Goal: Task Accomplishment & Management: Manage account settings

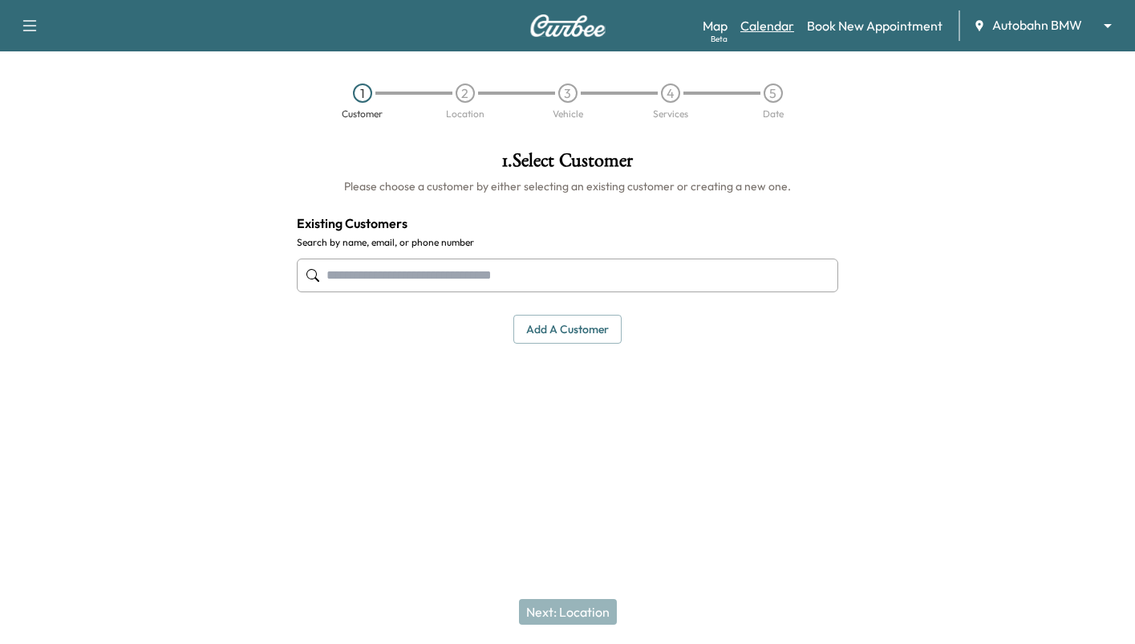
click at [773, 23] on link "Calendar" at bounding box center [768, 25] width 54 height 19
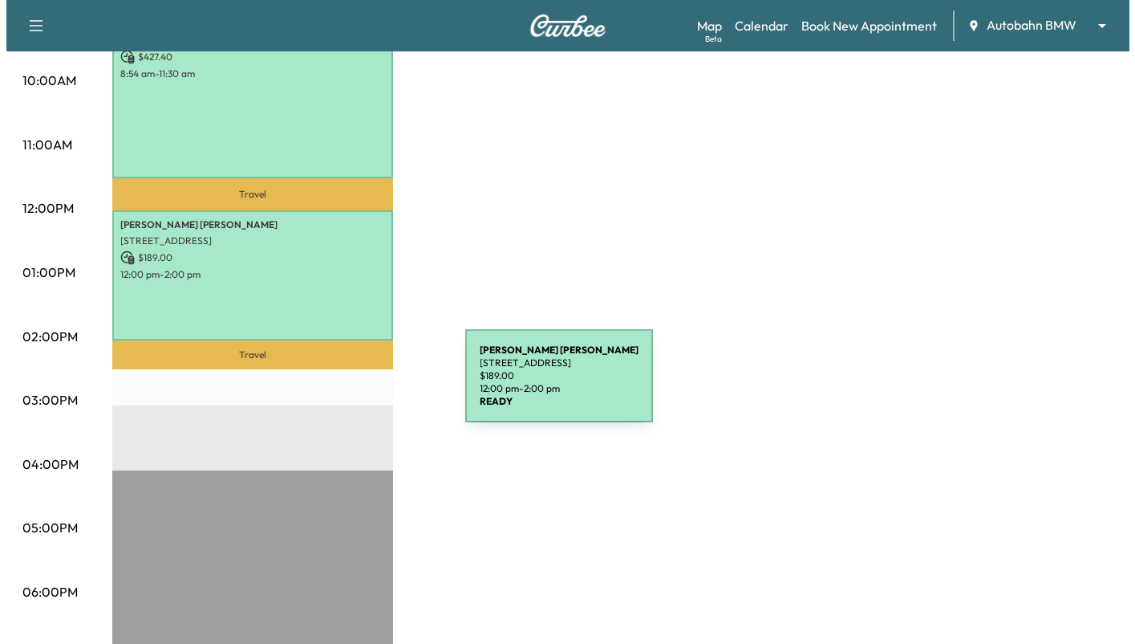
scroll to position [401, 0]
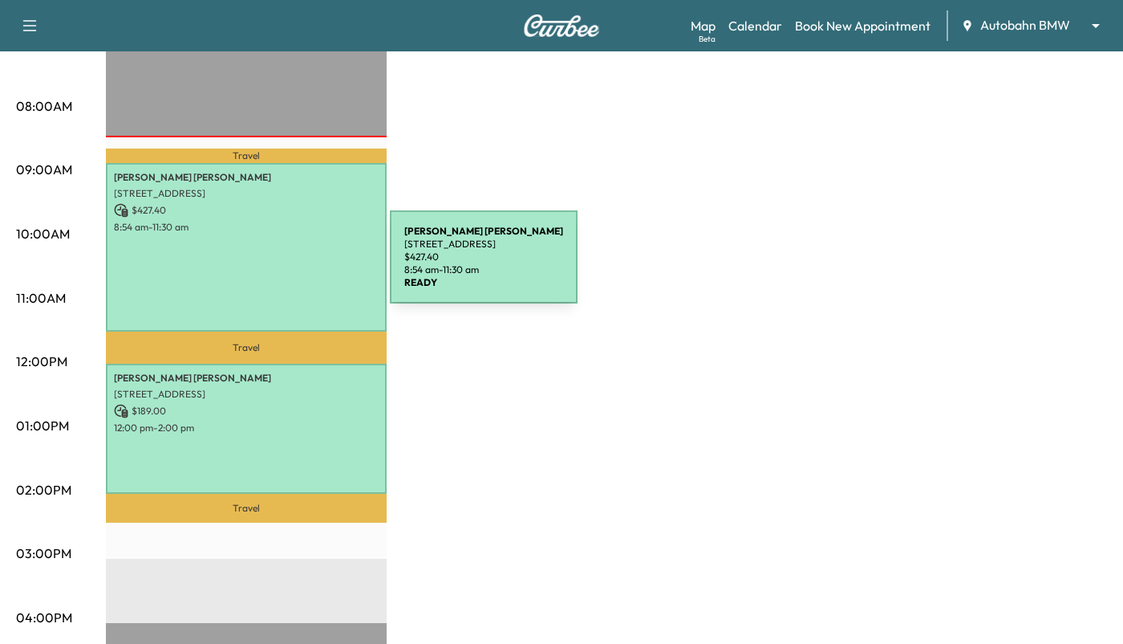
click at [272, 252] on div "[PERSON_NAME] [STREET_ADDRESS] $ 427.40 8:54 am - 11:30 am" at bounding box center [246, 247] width 281 height 169
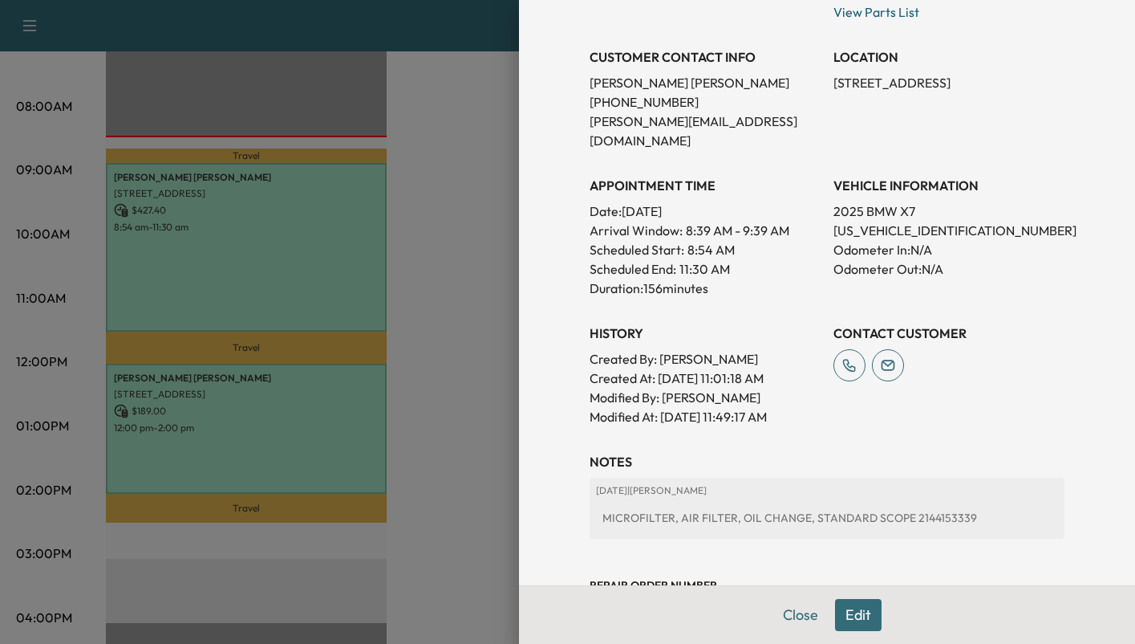
scroll to position [438, 0]
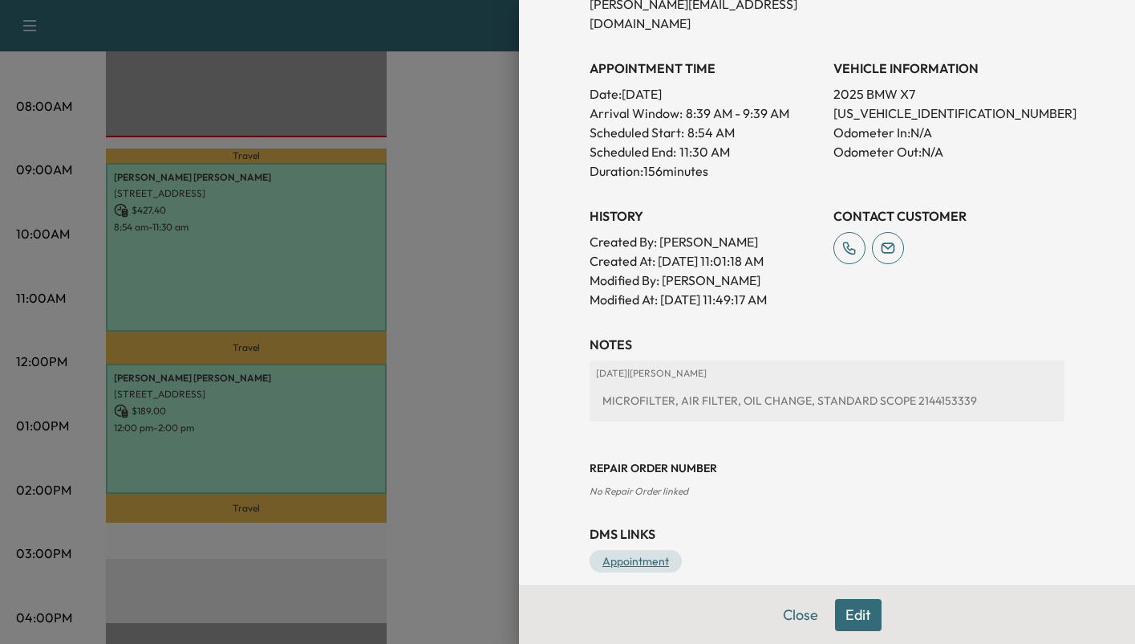
click at [627, 550] on link "Appointment" at bounding box center [636, 561] width 92 height 22
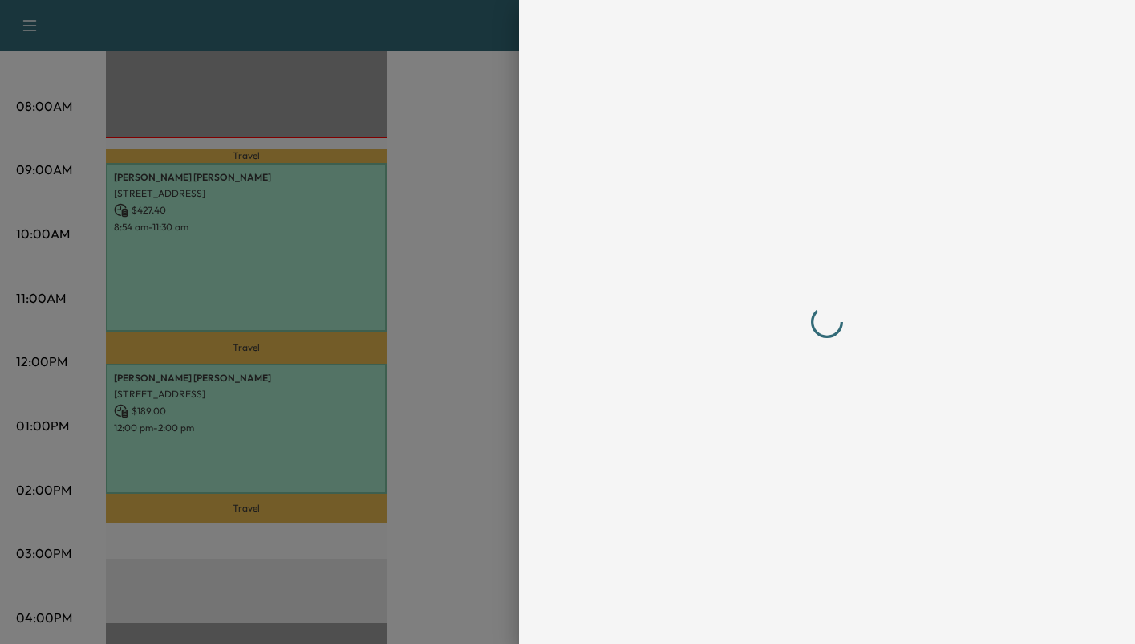
scroll to position [0, 0]
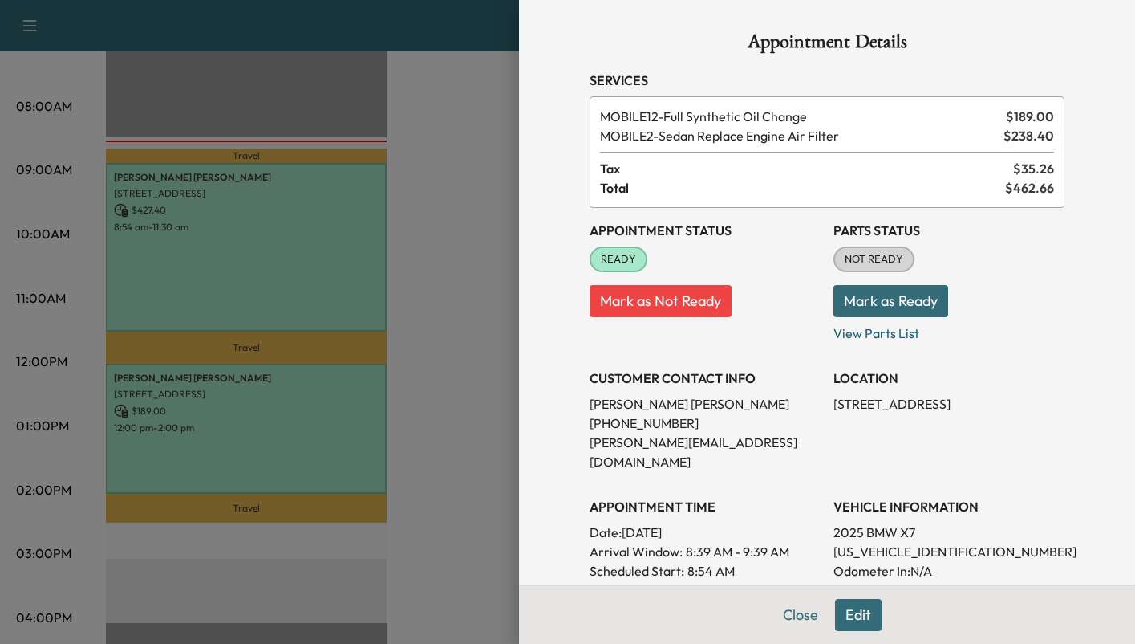
drag, startPoint x: 919, startPoint y: 287, endPoint x: 927, endPoint y: 282, distance: 9.8
click at [920, 286] on button "Mark as Ready" at bounding box center [891, 301] width 115 height 32
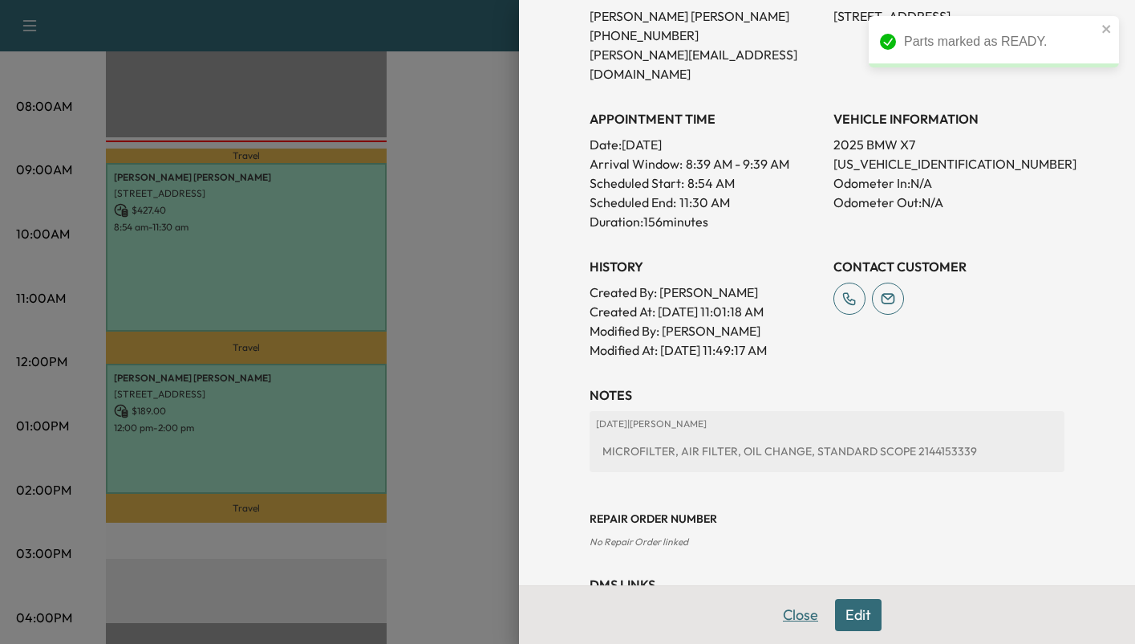
scroll to position [438, 0]
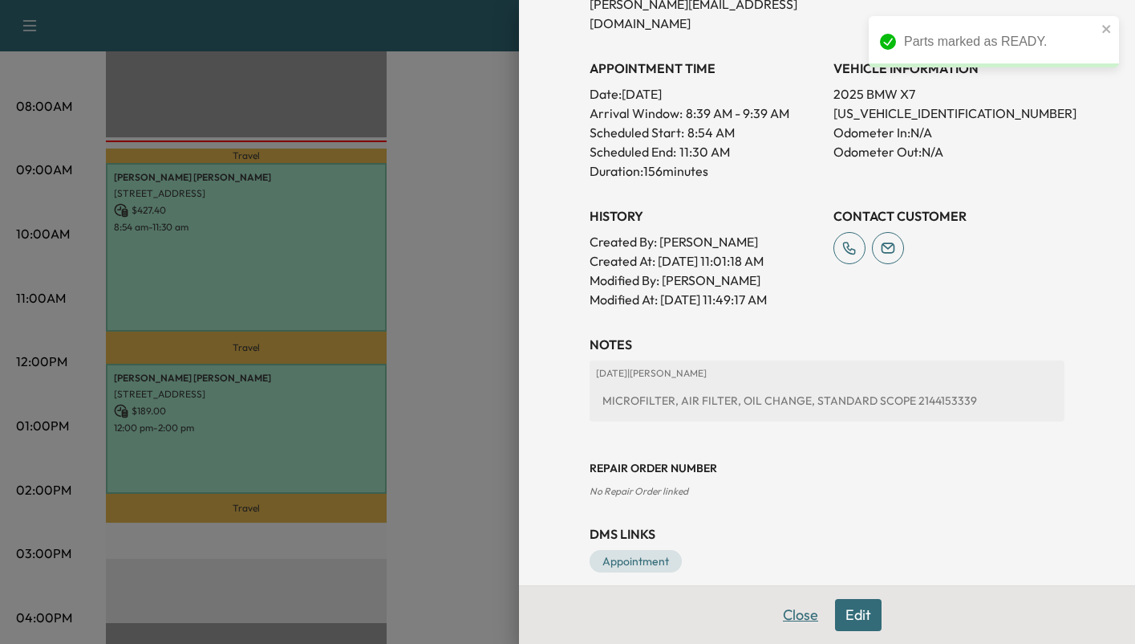
click at [775, 615] on button "Close" at bounding box center [801, 615] width 56 height 32
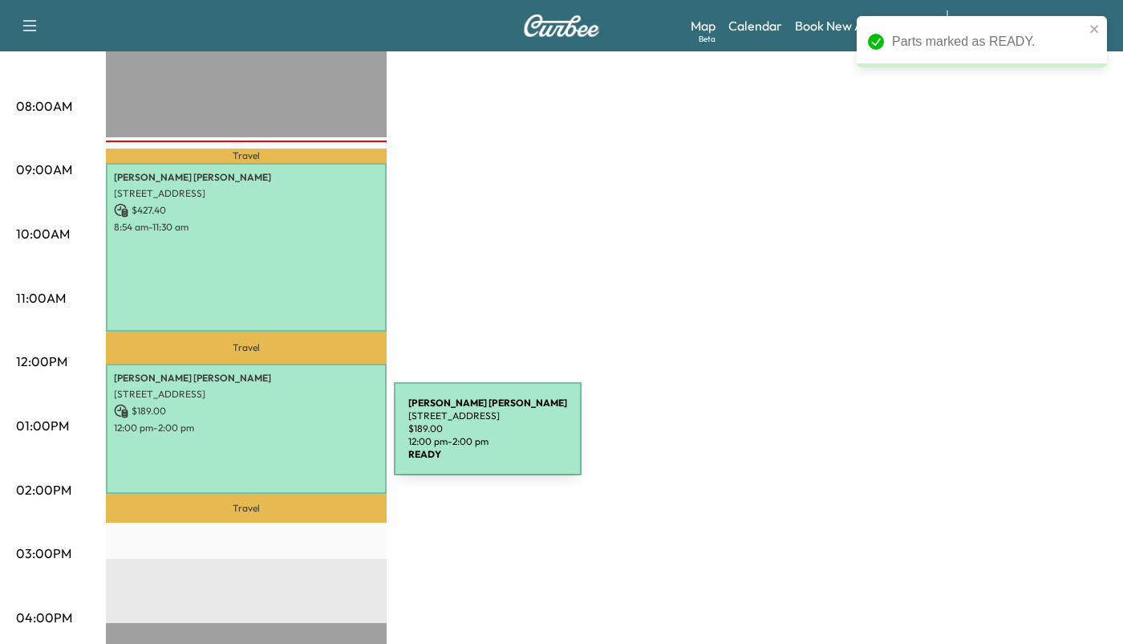
click at [274, 438] on div "[PERSON_NAME] [STREET_ADDRESS] $ 189.00 12:00 pm - 2:00 pm" at bounding box center [246, 428] width 281 height 130
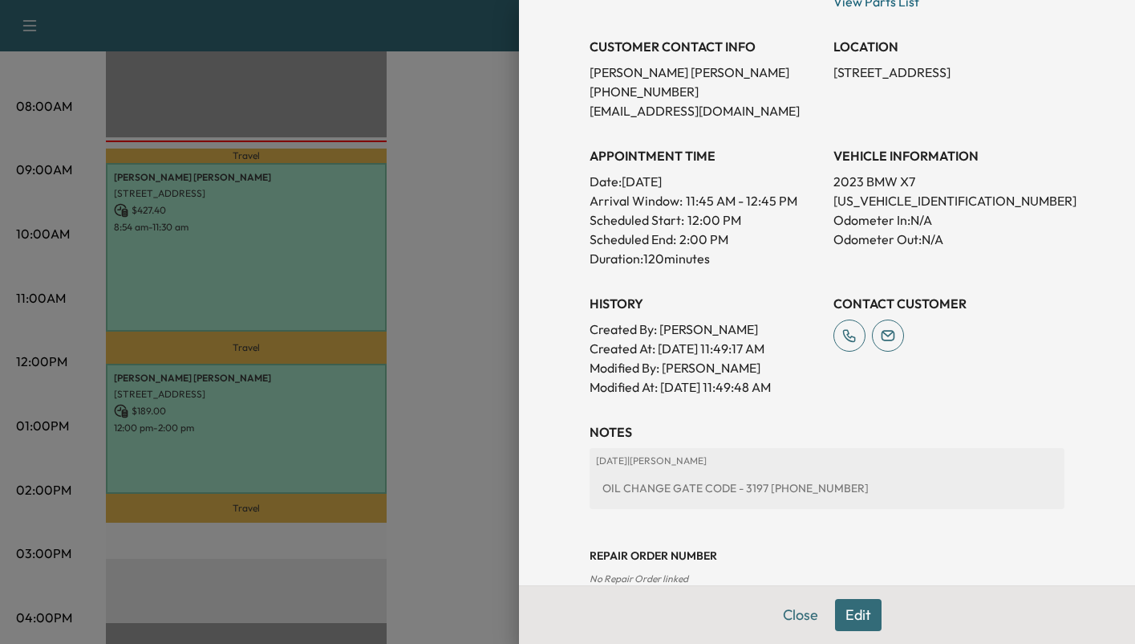
scroll to position [419, 0]
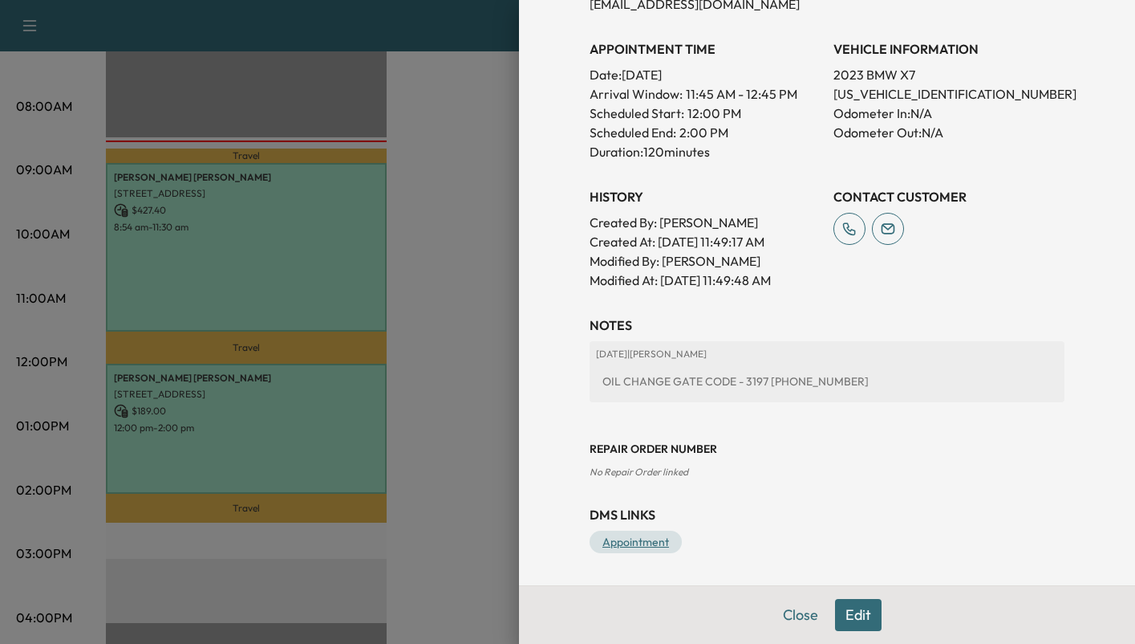
click at [633, 539] on link "Appointment" at bounding box center [636, 541] width 92 height 22
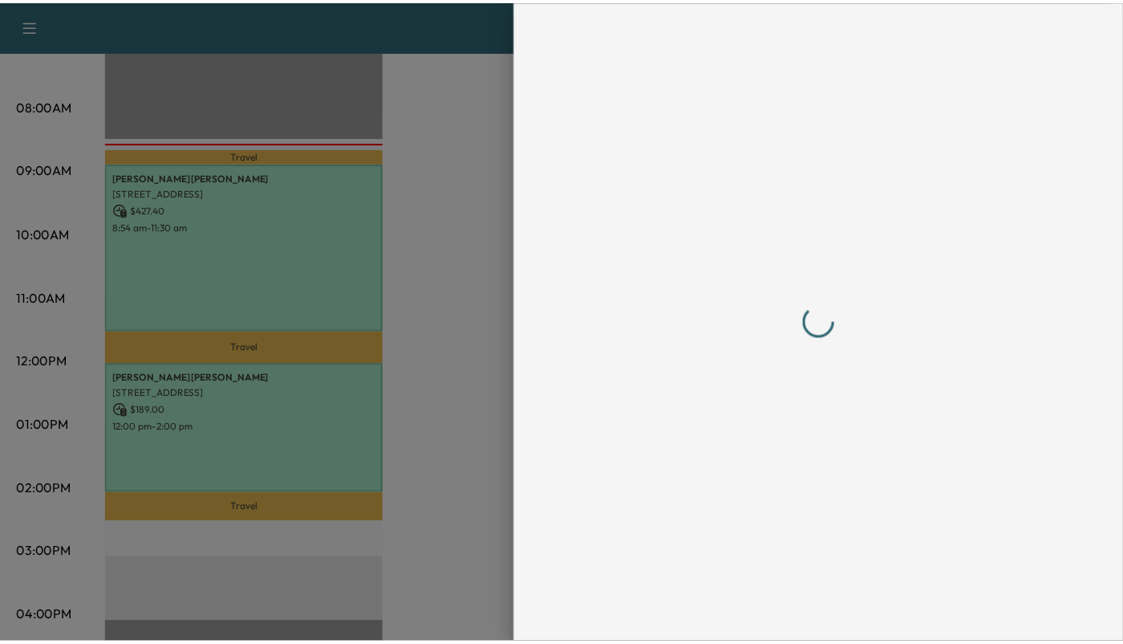
scroll to position [0, 0]
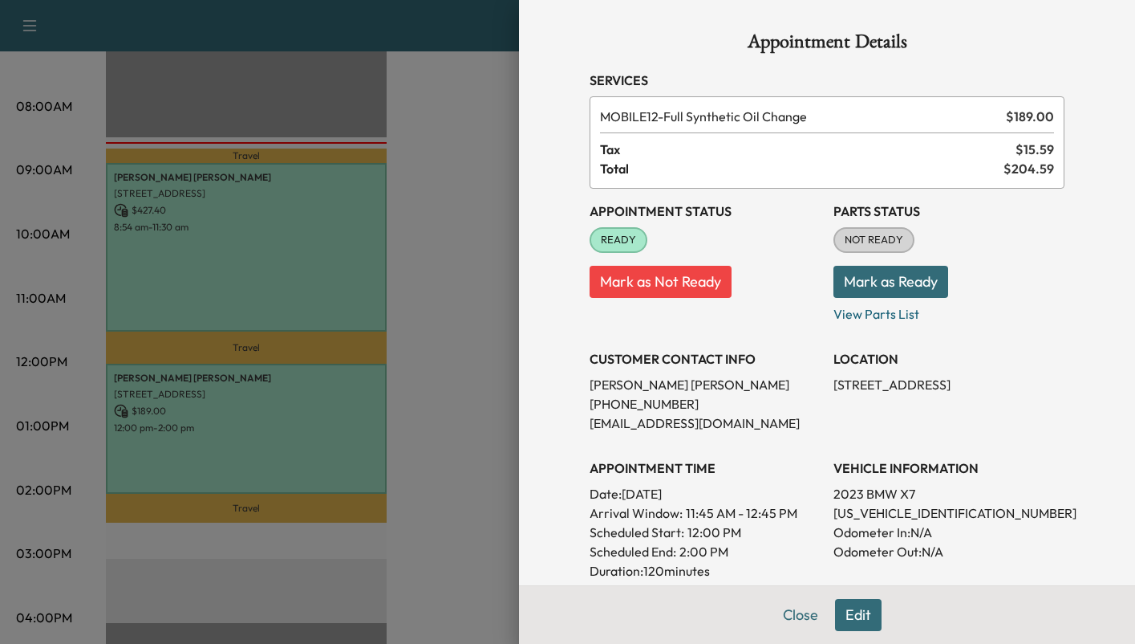
click at [855, 289] on button "Mark as Ready" at bounding box center [891, 282] width 115 height 32
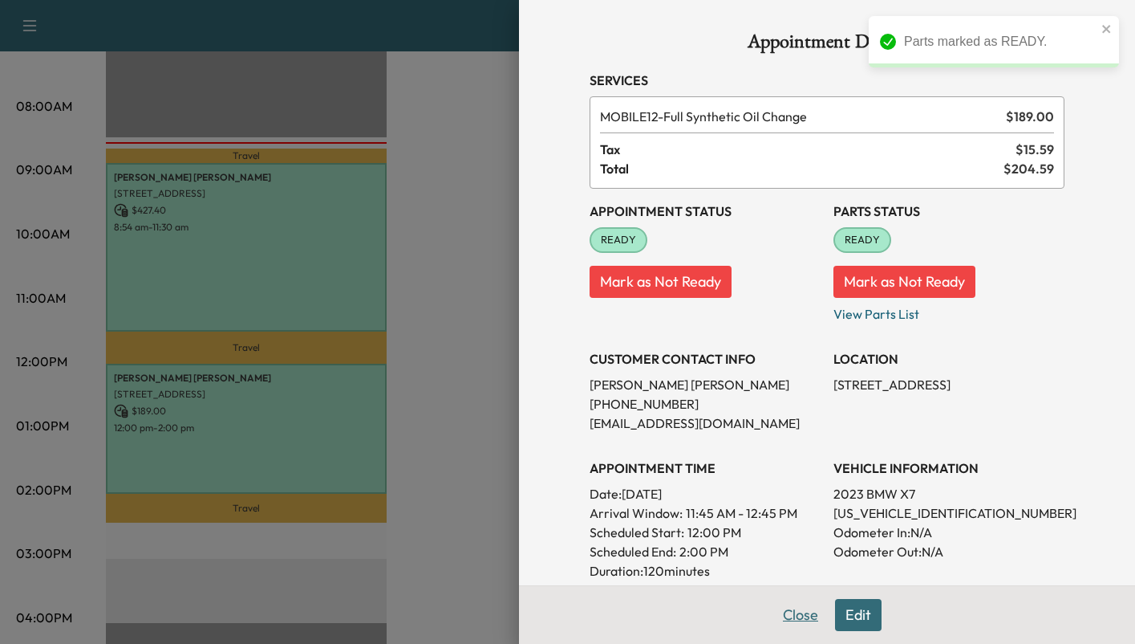
click at [787, 611] on button "Close" at bounding box center [801, 615] width 56 height 32
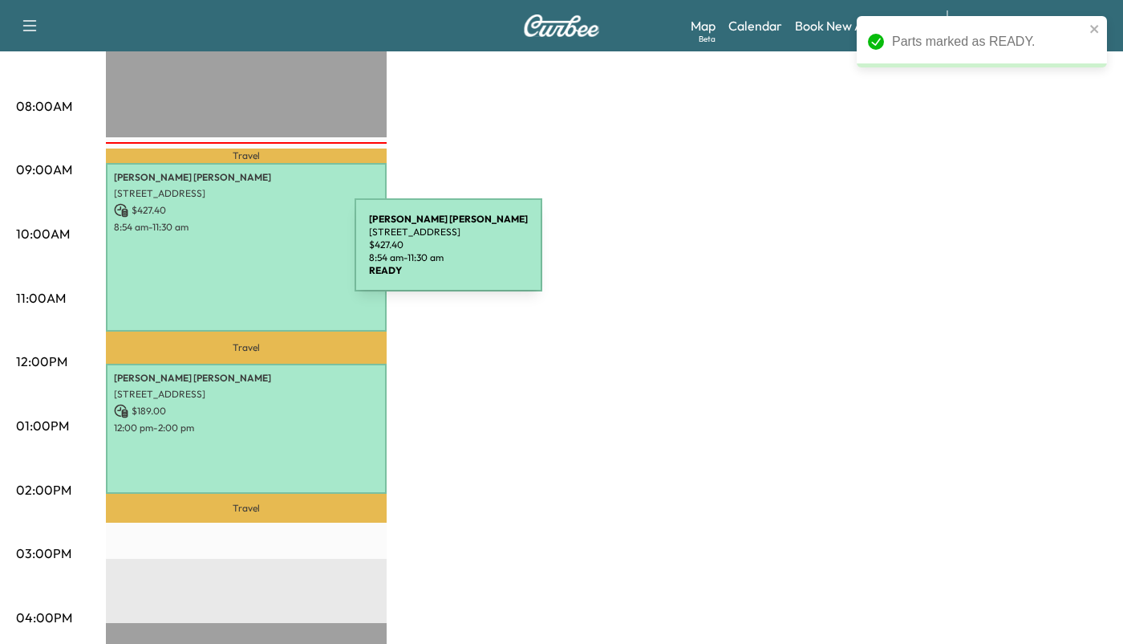
click at [234, 254] on div "[PERSON_NAME] [STREET_ADDRESS] $ 427.40 8:54 am - 11:30 am" at bounding box center [246, 247] width 281 height 169
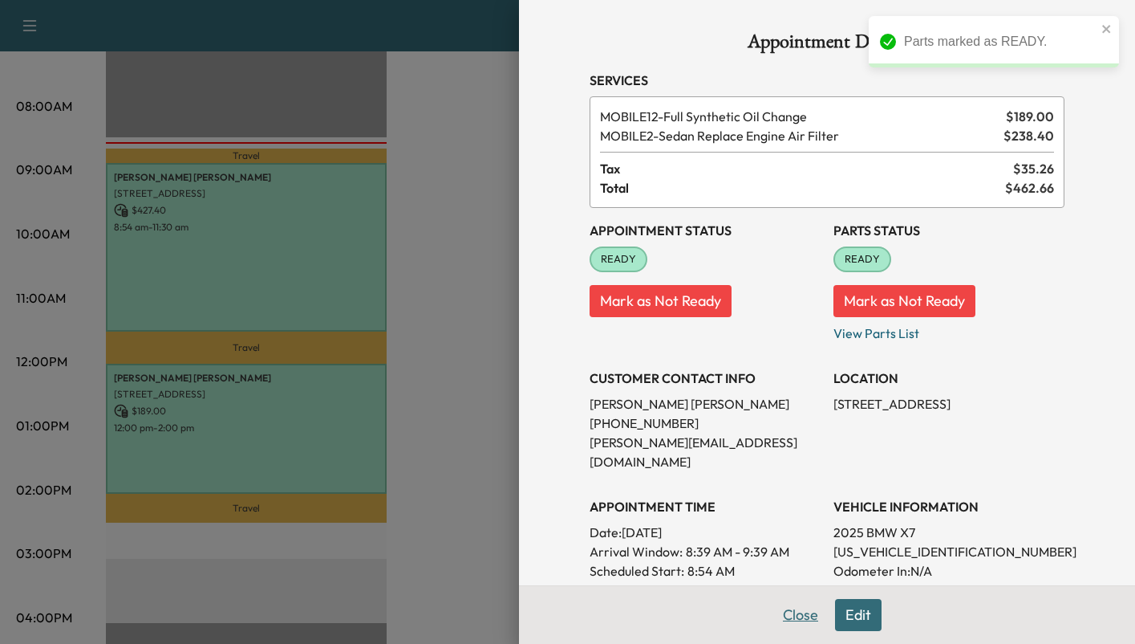
click at [773, 611] on button "Close" at bounding box center [801, 615] width 56 height 32
